Goal: Find specific page/section: Find specific page/section

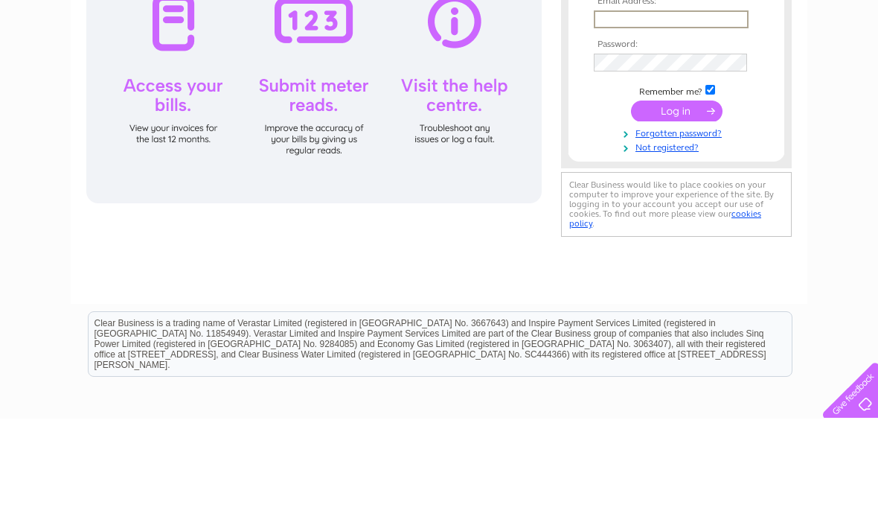
type input "Brian.daly@southernayr.com"
click at [676, 224] on input "submit" at bounding box center [677, 223] width 92 height 21
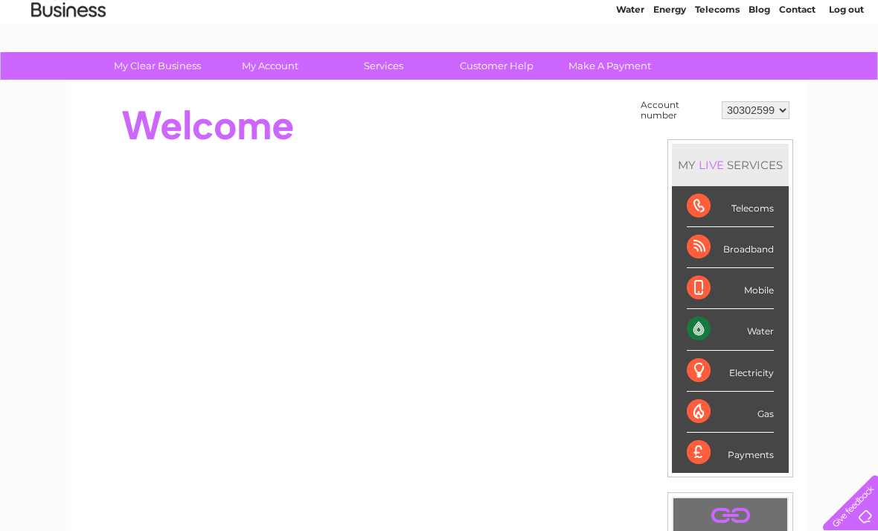
scroll to position [60, 0]
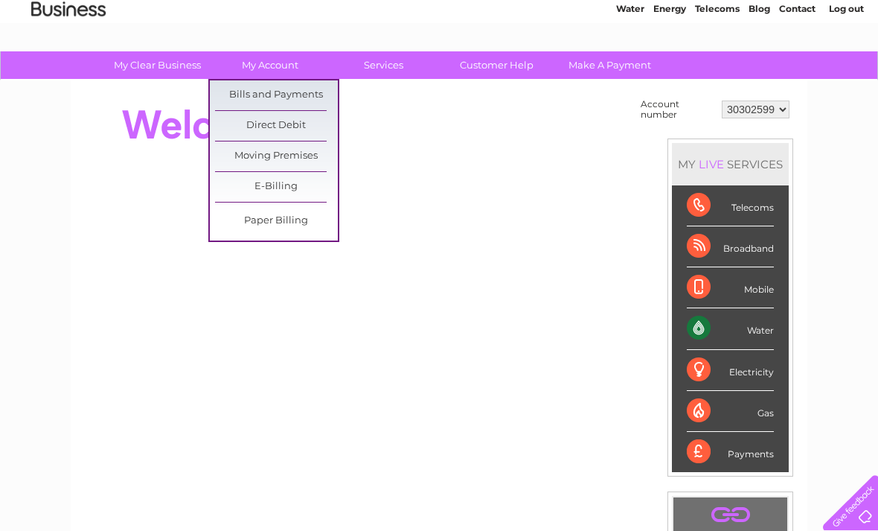
click at [295, 97] on link "Bills and Payments" at bounding box center [276, 95] width 123 height 30
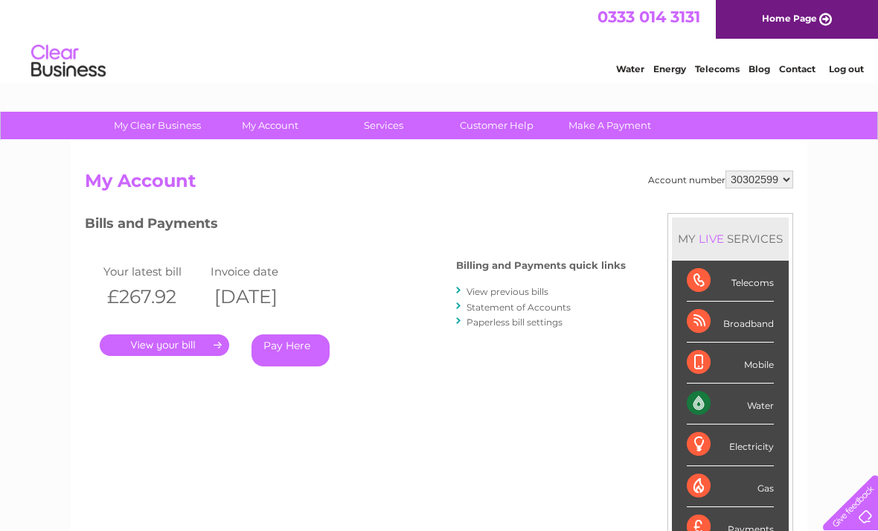
click at [192, 351] on link "." at bounding box center [164, 345] width 129 height 22
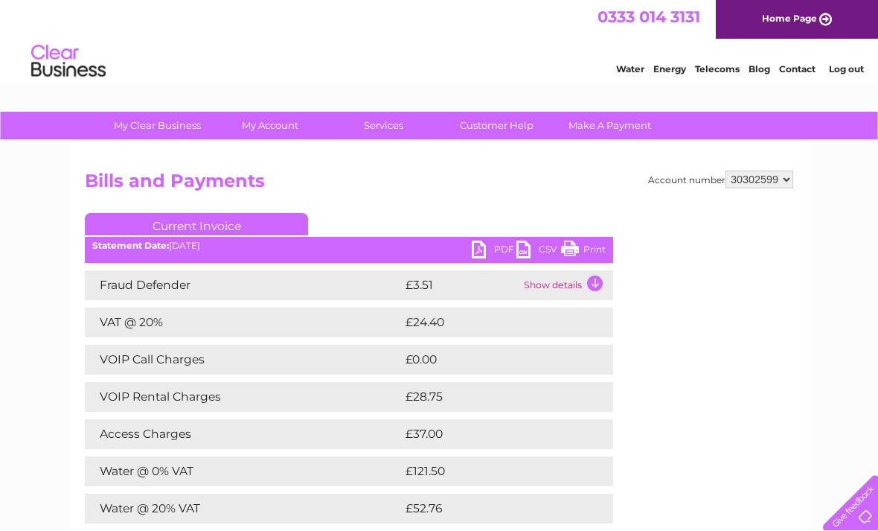
click at [476, 251] on link "PDF" at bounding box center [494, 251] width 45 height 22
